Goal: Task Accomplishment & Management: Manage account settings

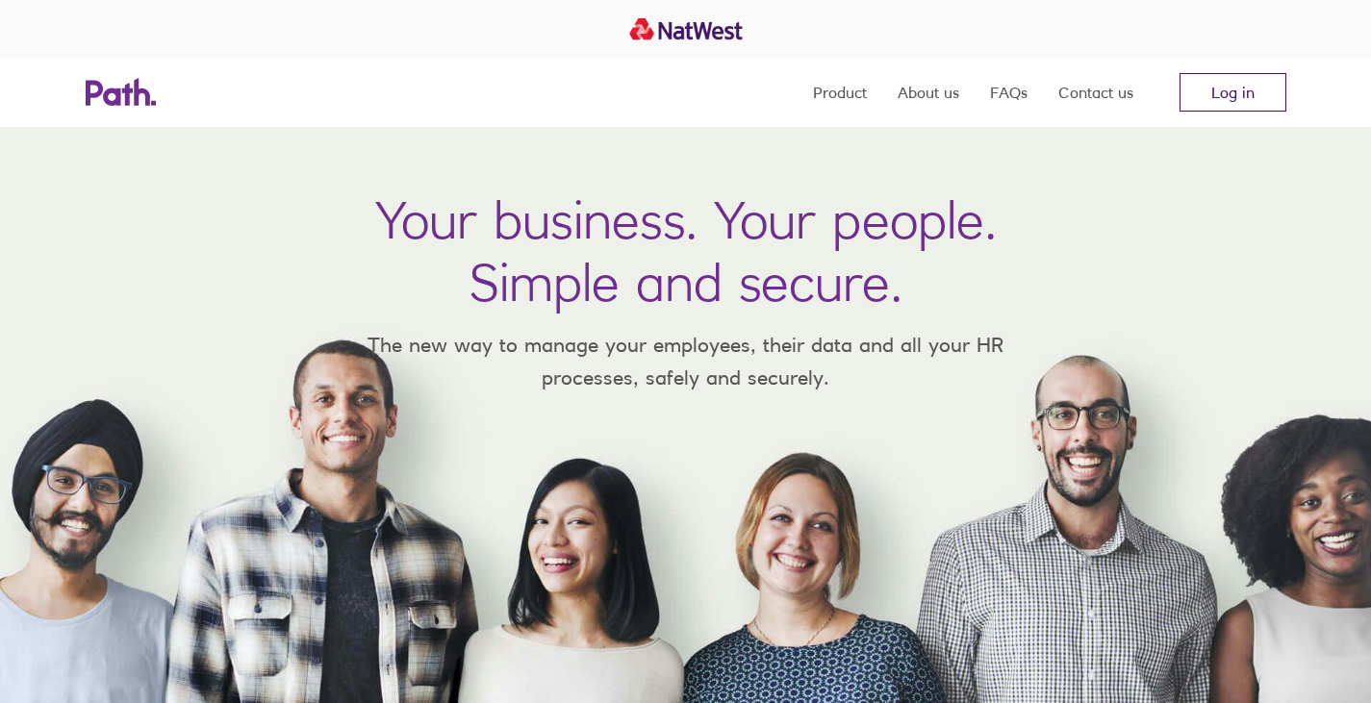
click at [1229, 89] on link "Log in" at bounding box center [1233, 92] width 107 height 38
click at [1214, 97] on link "Log in" at bounding box center [1233, 92] width 107 height 38
click at [1236, 89] on link "Log in" at bounding box center [1233, 92] width 107 height 38
click at [1264, 77] on link "Log in" at bounding box center [1233, 92] width 107 height 38
